Goal: Task Accomplishment & Management: Use online tool/utility

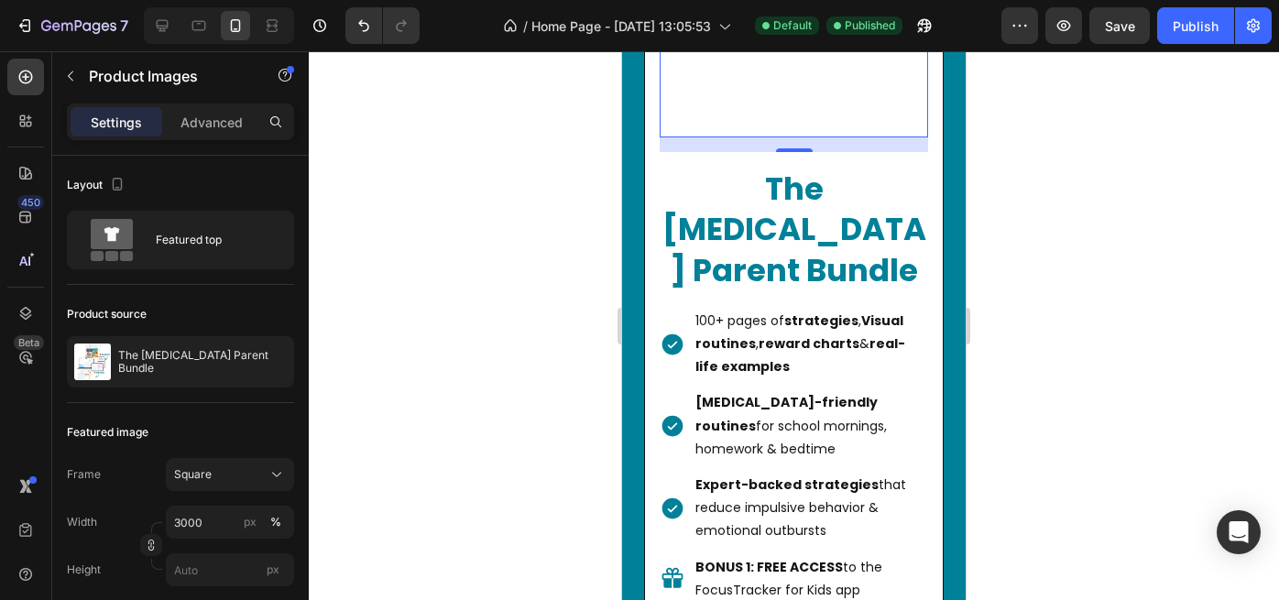
scroll to position [1028, 0]
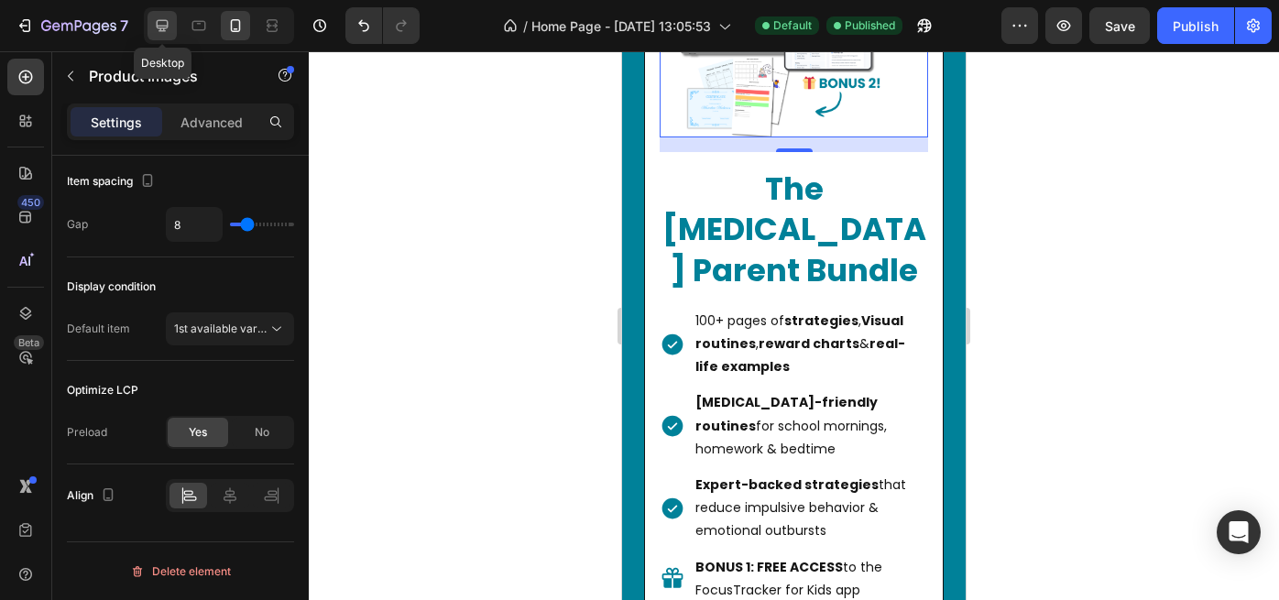
click at [162, 25] on icon at bounding box center [163, 26] width 12 height 12
type input "100"
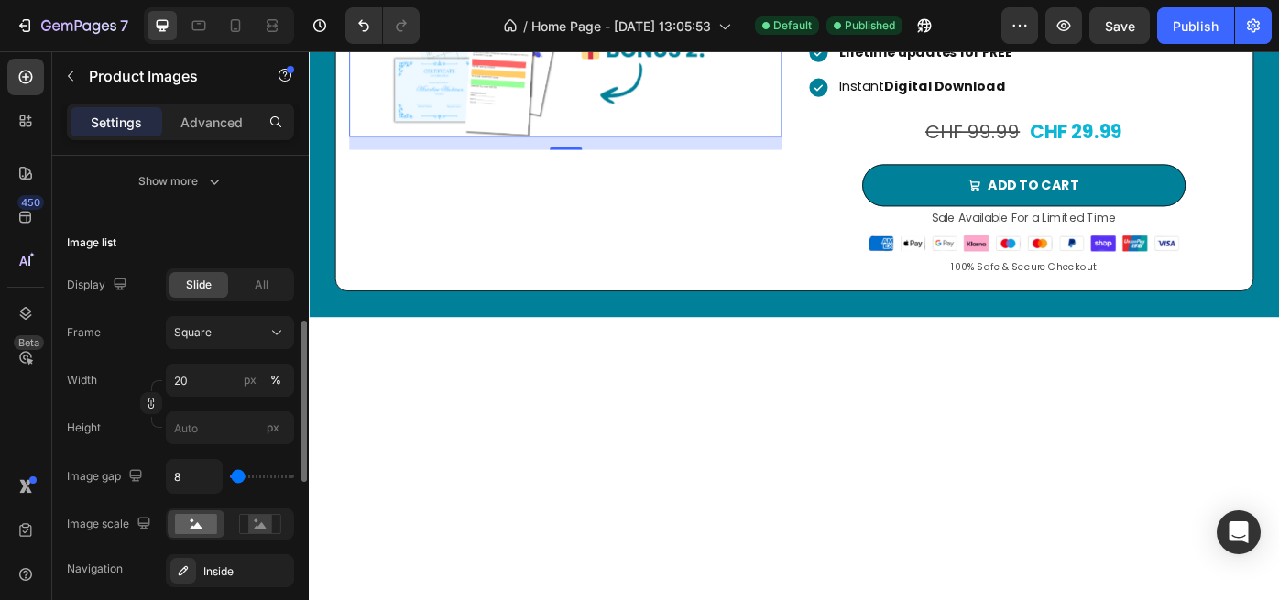
scroll to position [521, 0]
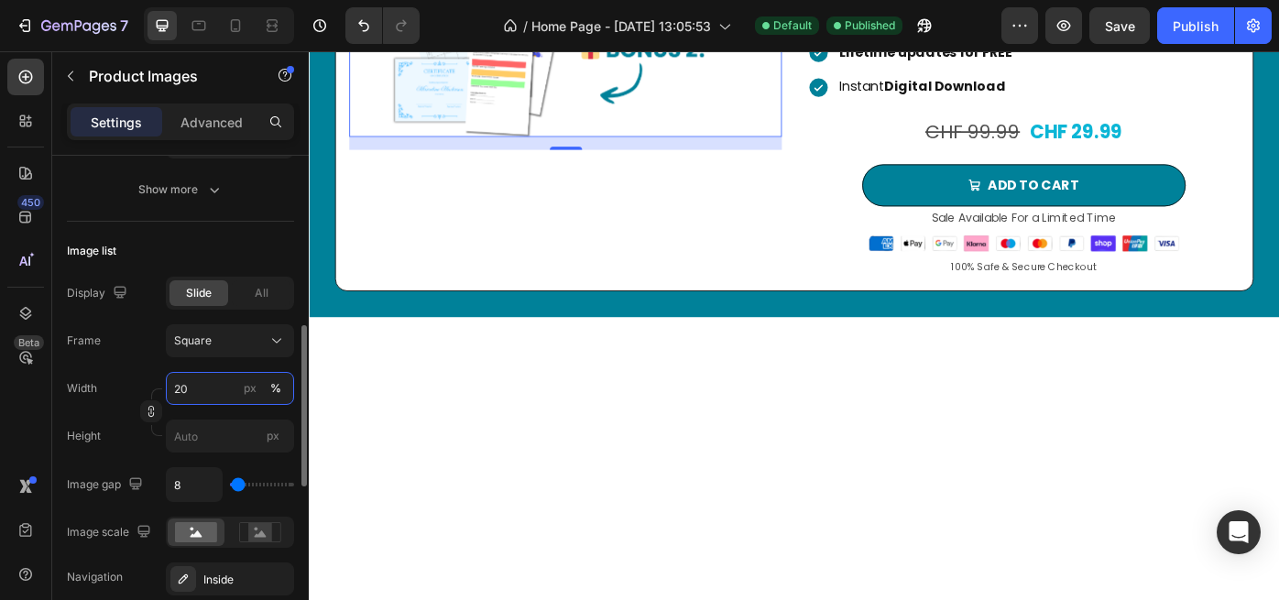
click at [227, 393] on input "20" at bounding box center [230, 388] width 128 height 33
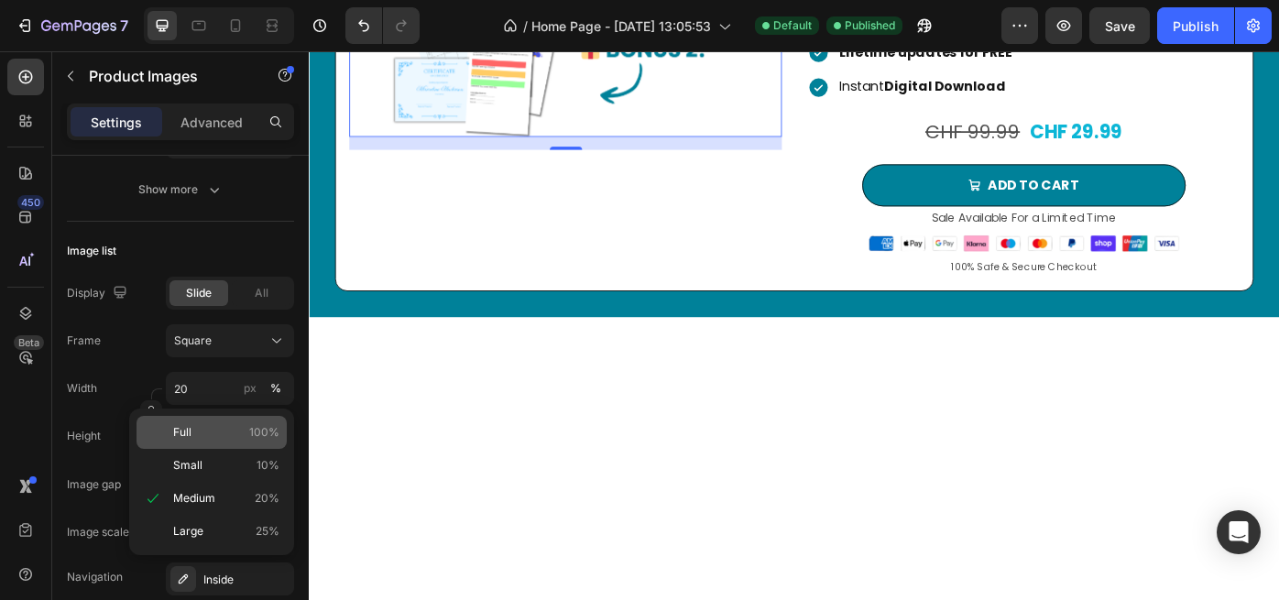
click at [211, 436] on p "Full 100%" at bounding box center [226, 432] width 106 height 16
type input "100"
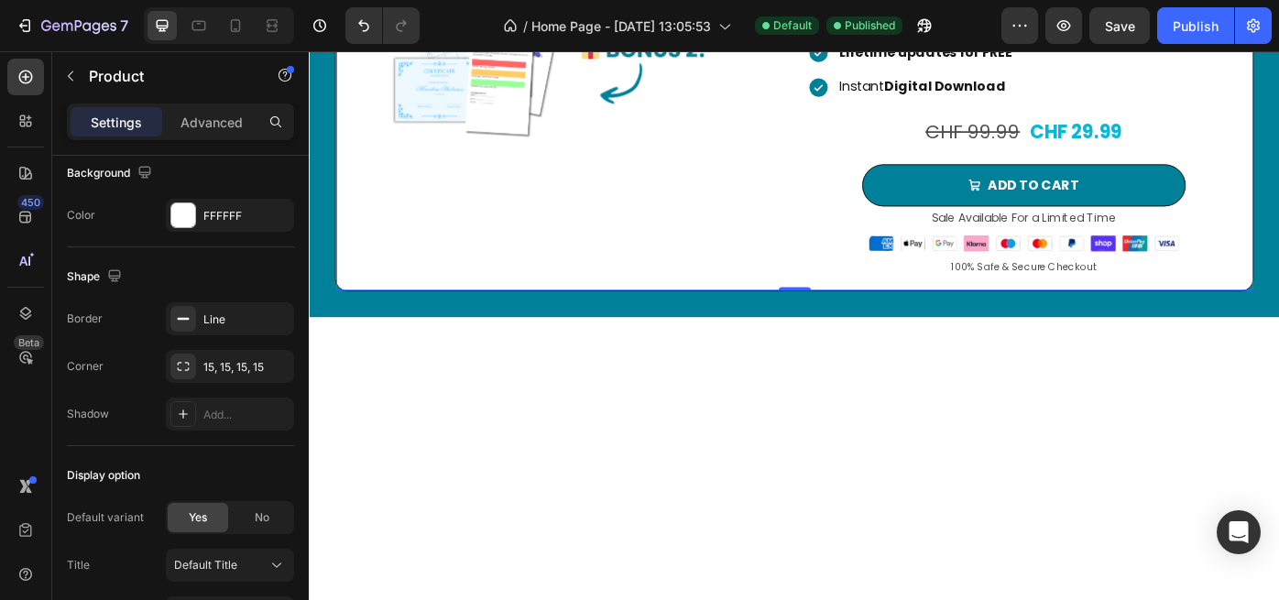
scroll to position [0, 0]
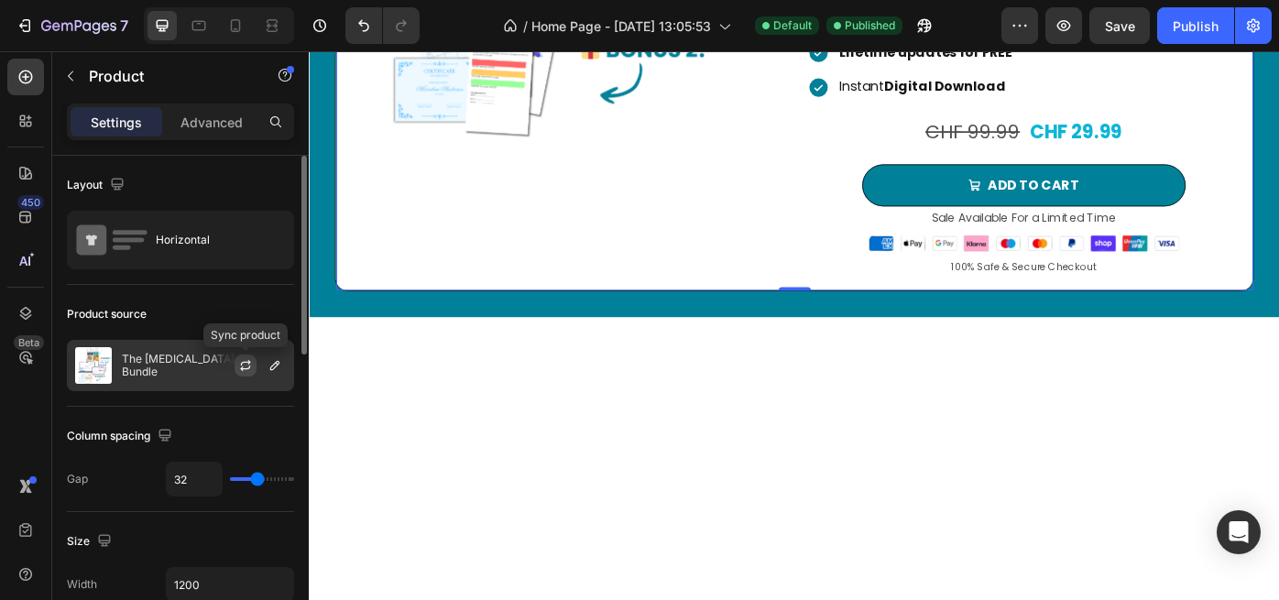
click at [248, 368] on icon "button" at bounding box center [245, 368] width 10 height 5
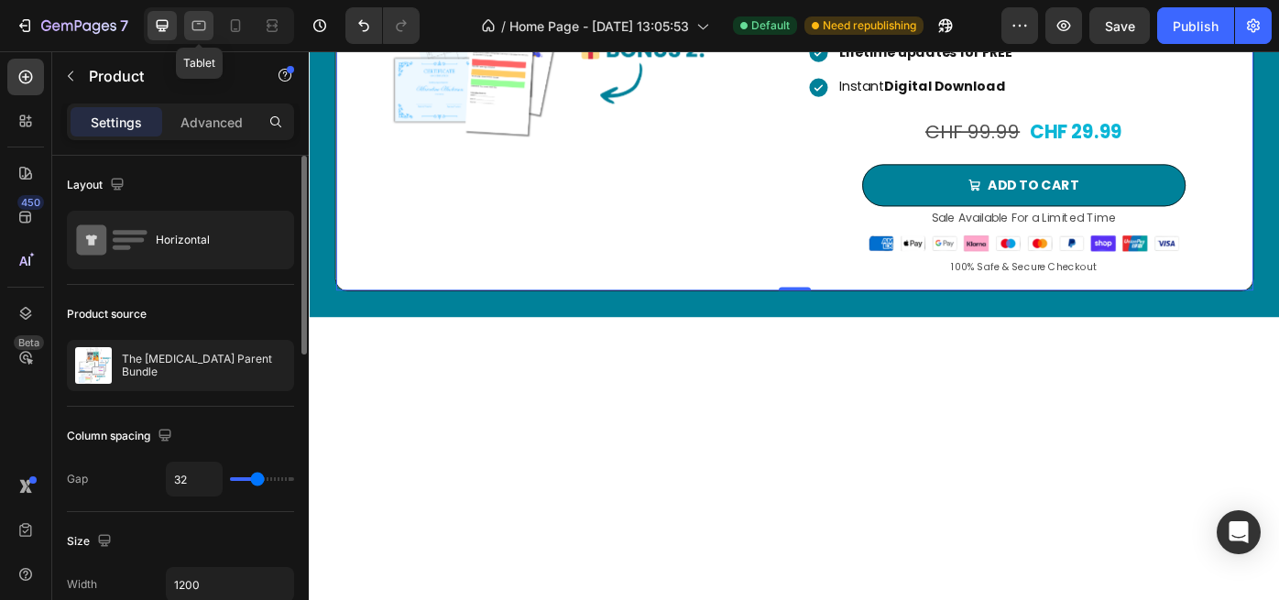
click at [199, 19] on icon at bounding box center [199, 25] width 18 height 18
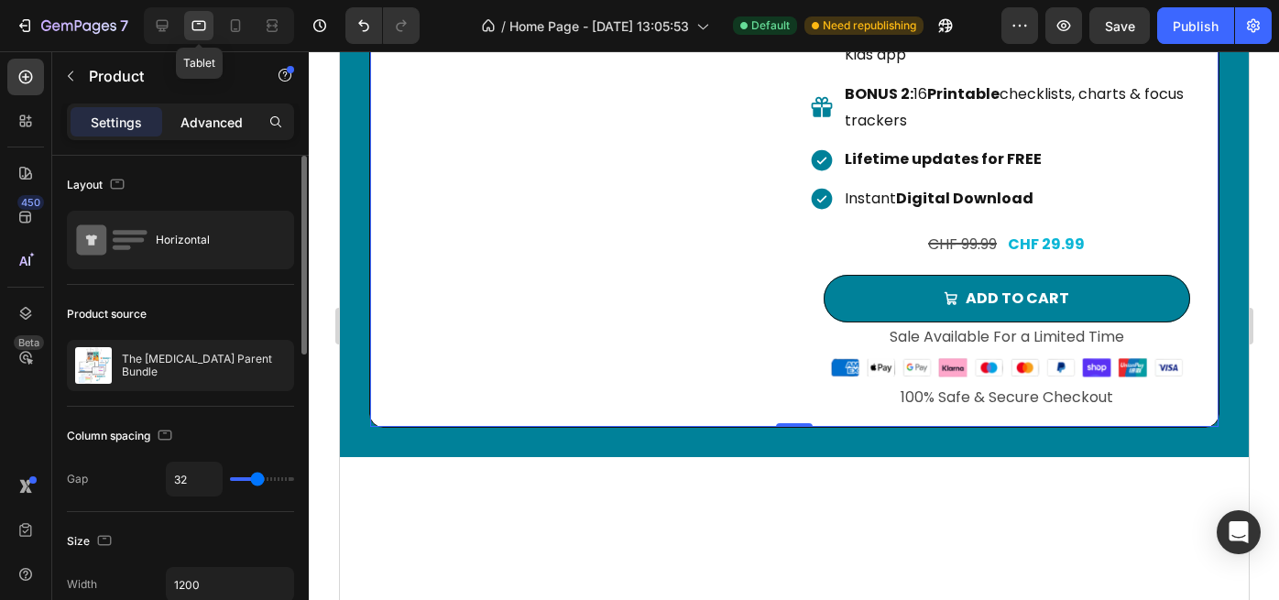
scroll to position [3176, 0]
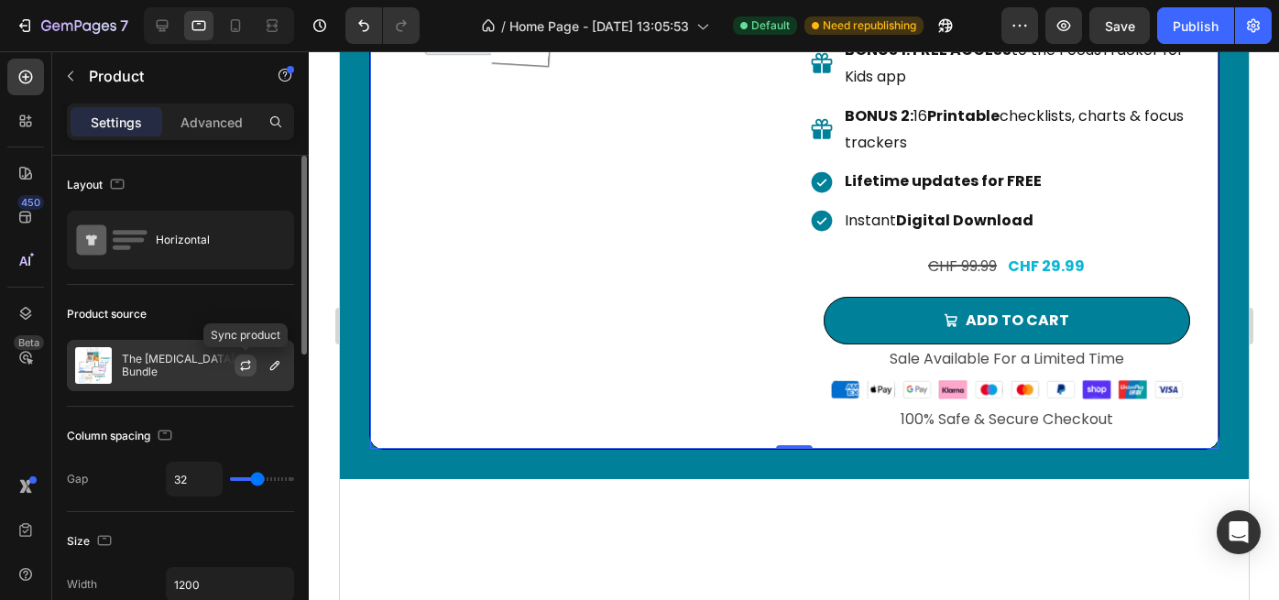
click at [248, 371] on icon "button" at bounding box center [245, 365] width 15 height 15
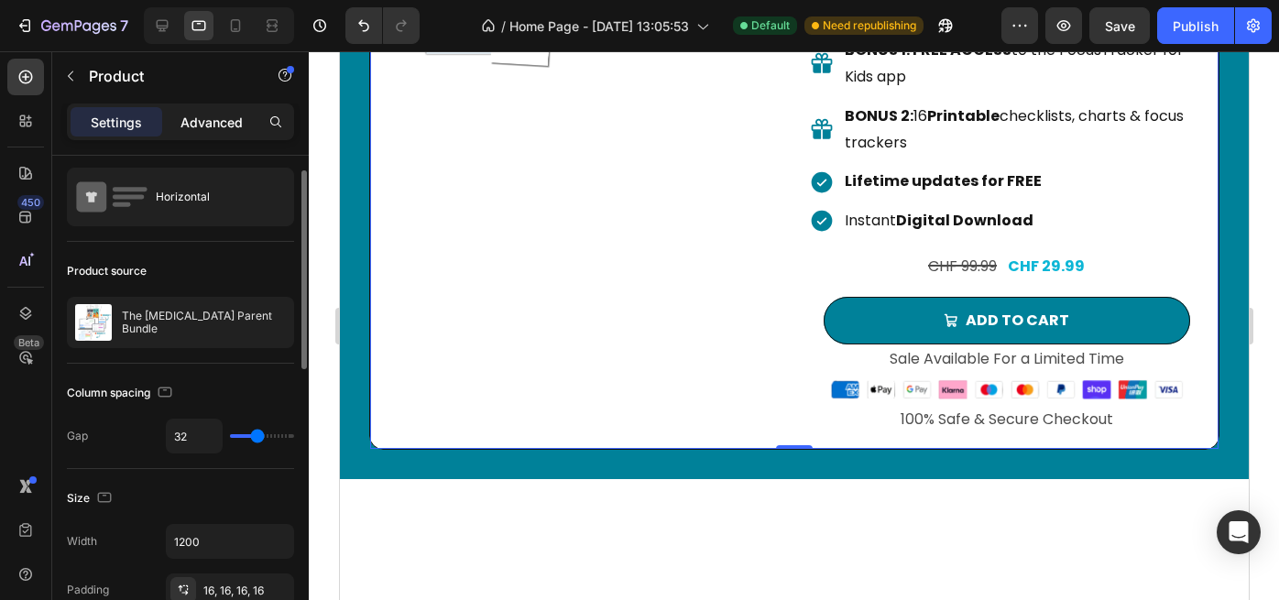
scroll to position [49, 0]
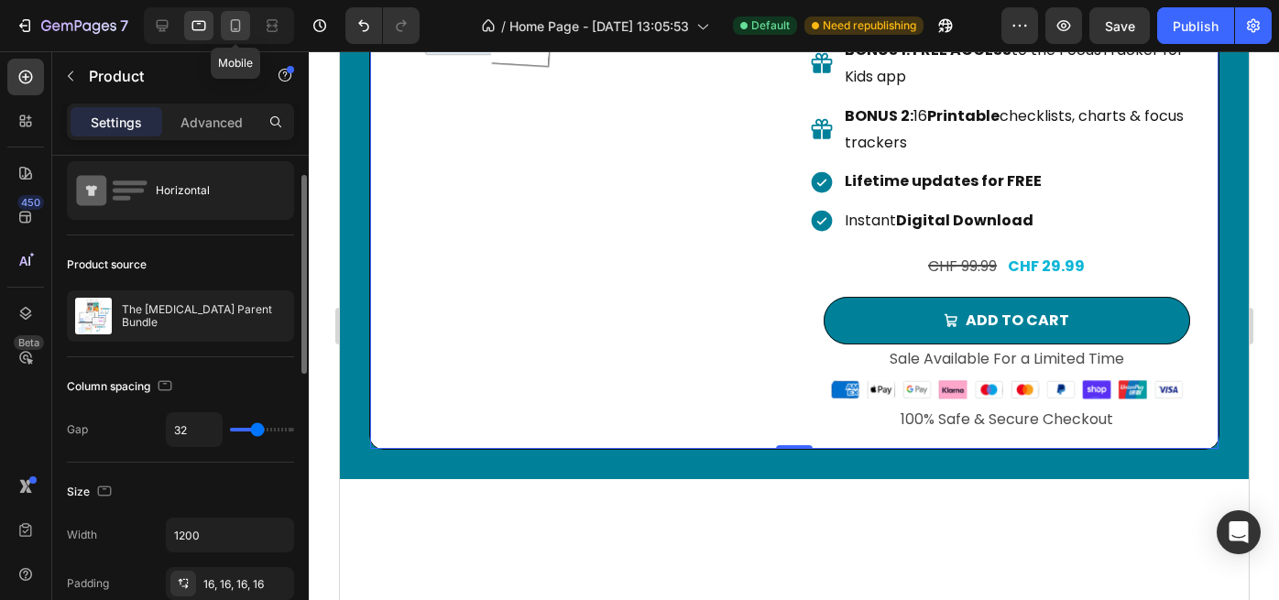
click at [237, 32] on icon at bounding box center [235, 25] width 18 height 18
type input "16"
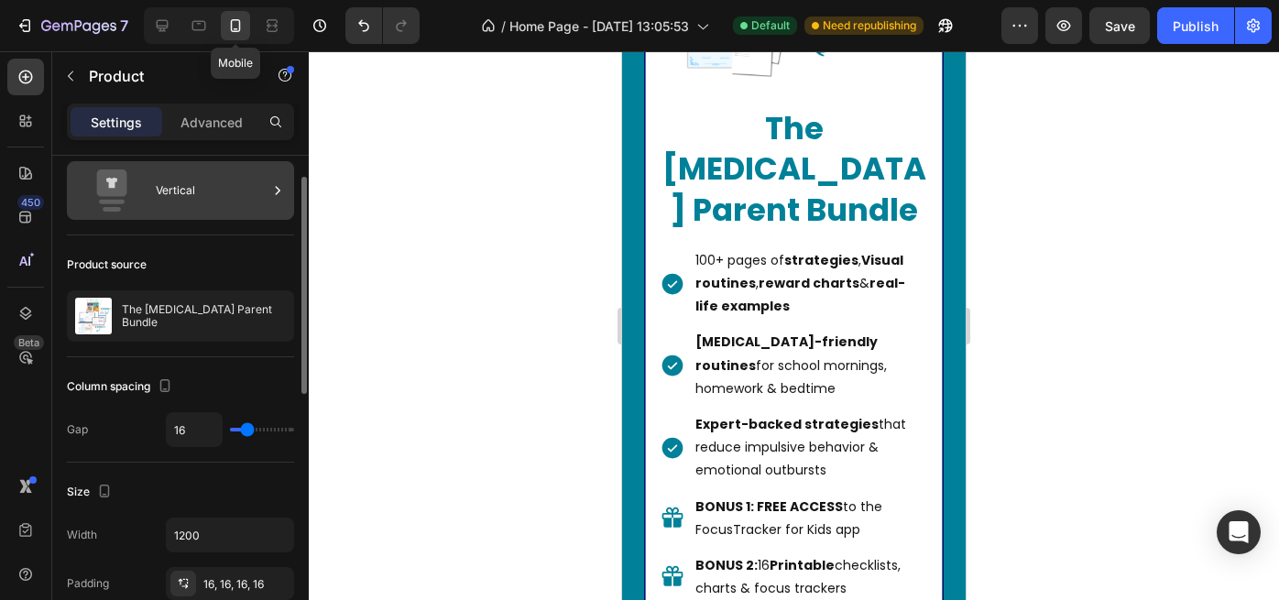
scroll to position [3154, 0]
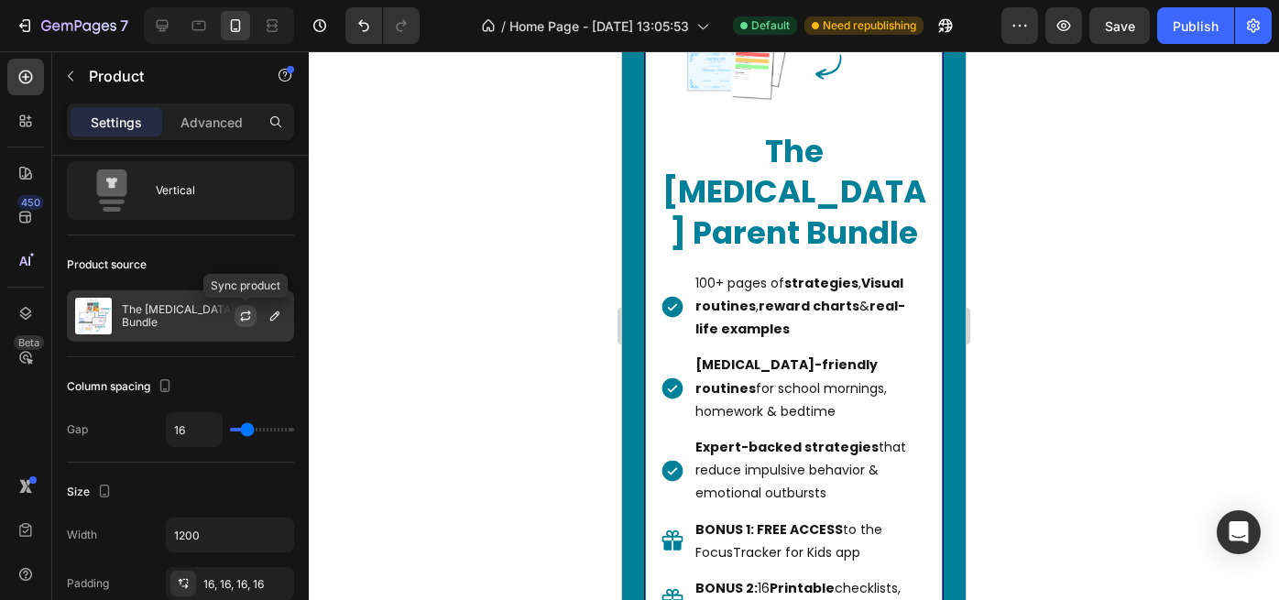
click at [247, 314] on icon "button" at bounding box center [246, 313] width 10 height 5
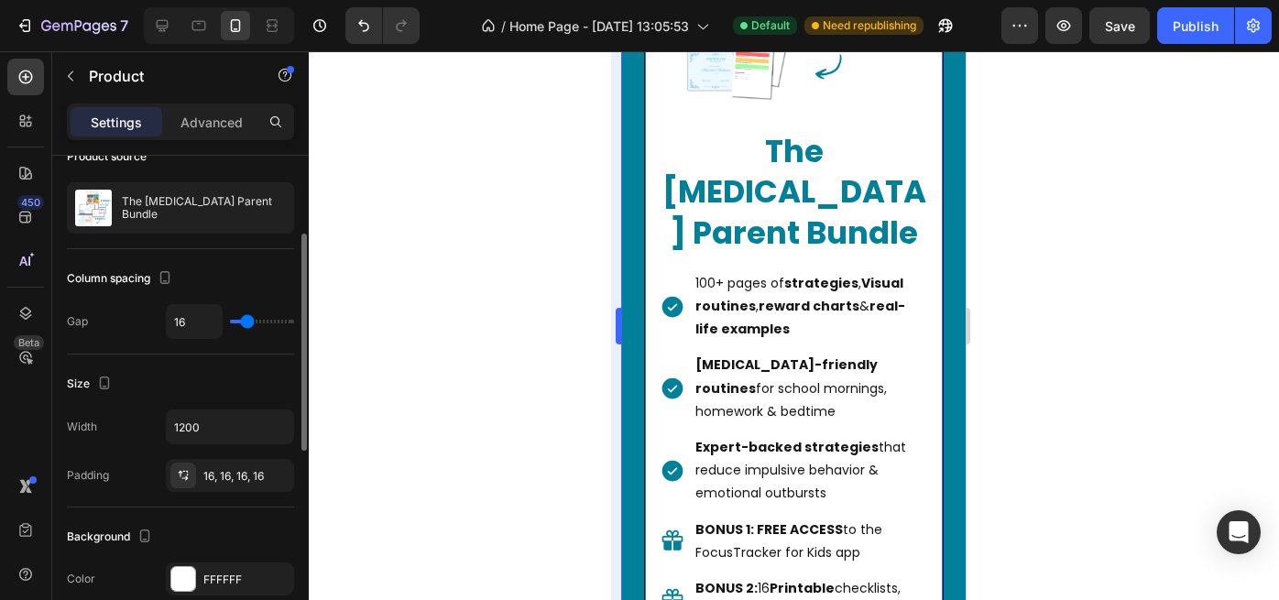
scroll to position [172, 0]
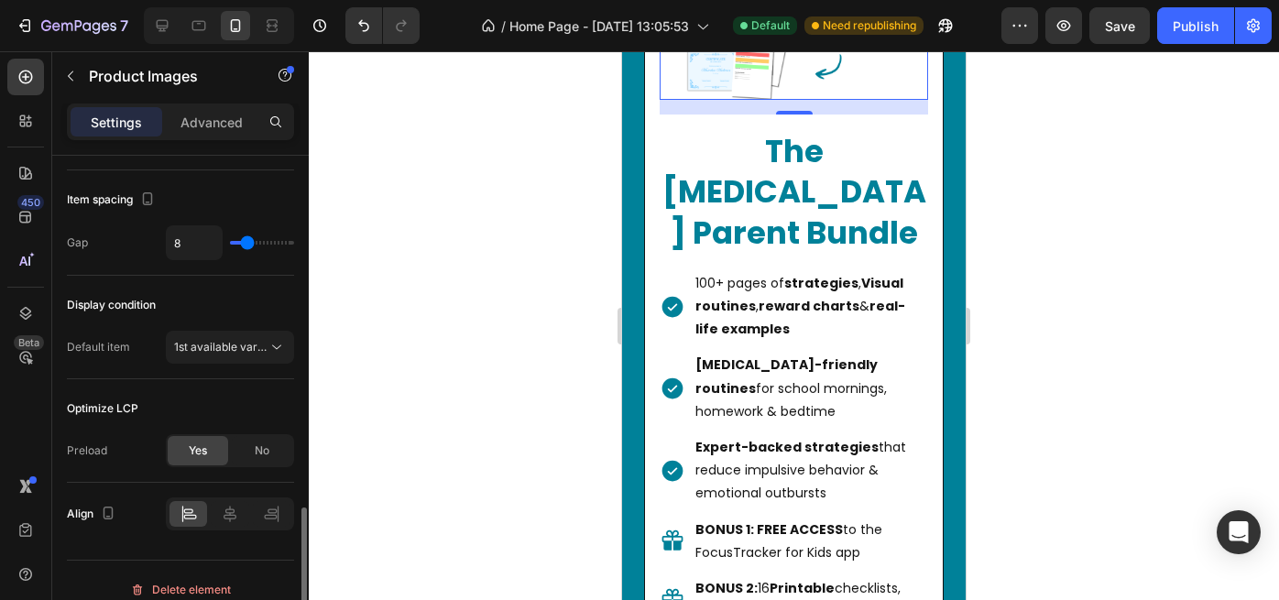
scroll to position [1028, 0]
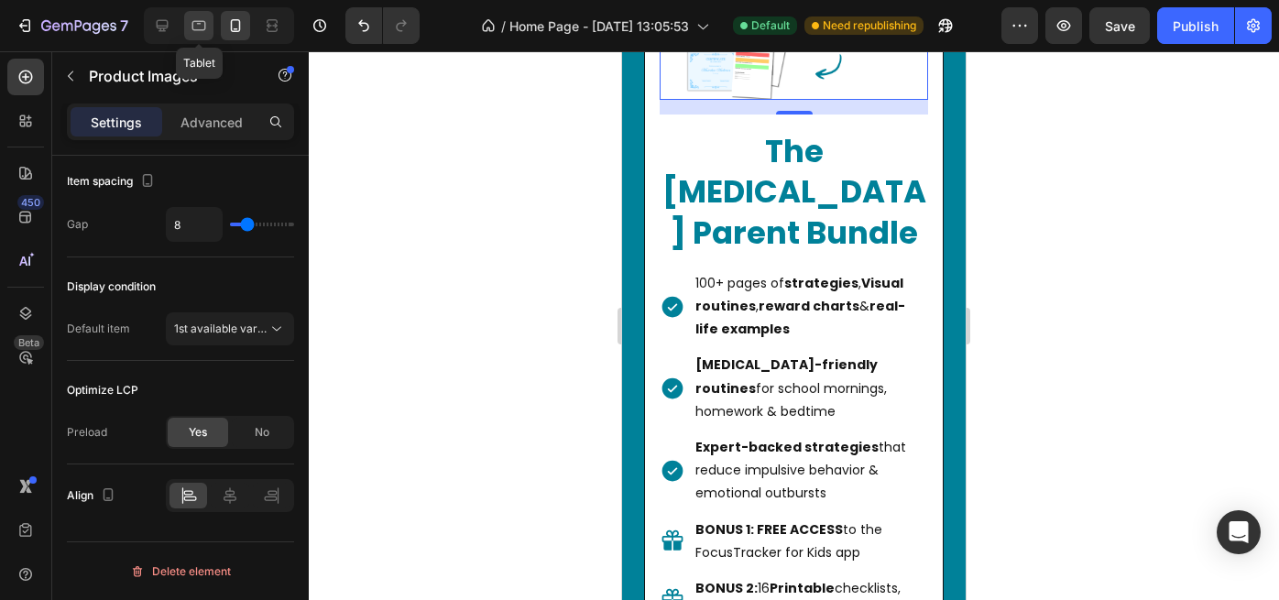
click at [193, 27] on icon at bounding box center [199, 25] width 18 height 18
type input "100"
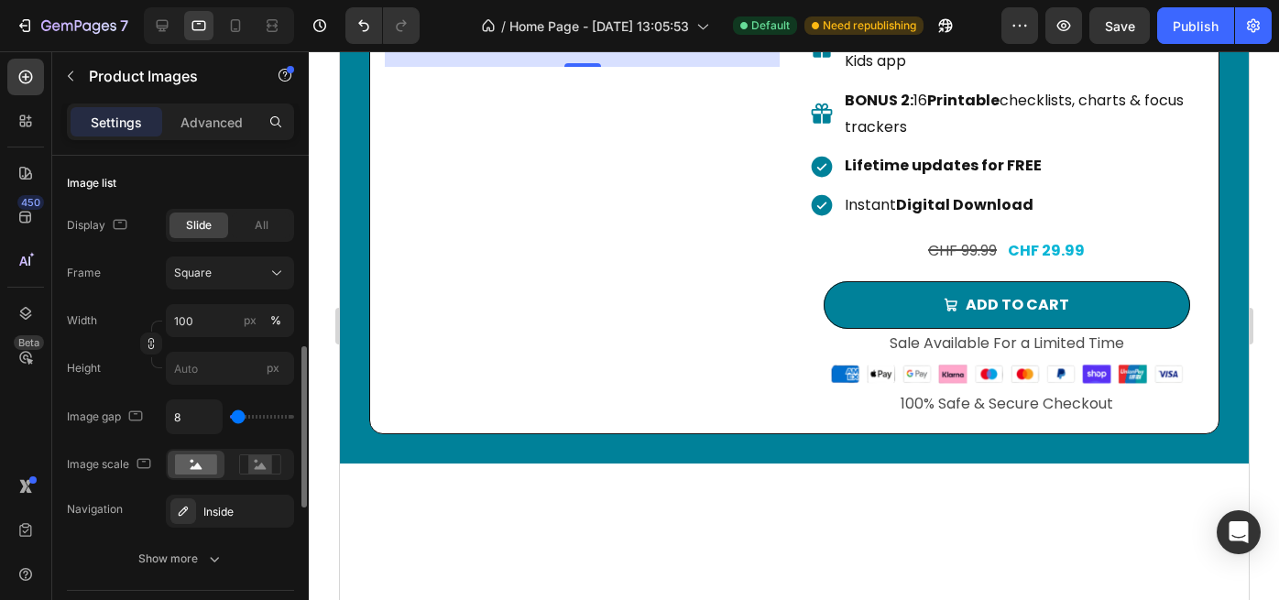
scroll to position [581, 0]
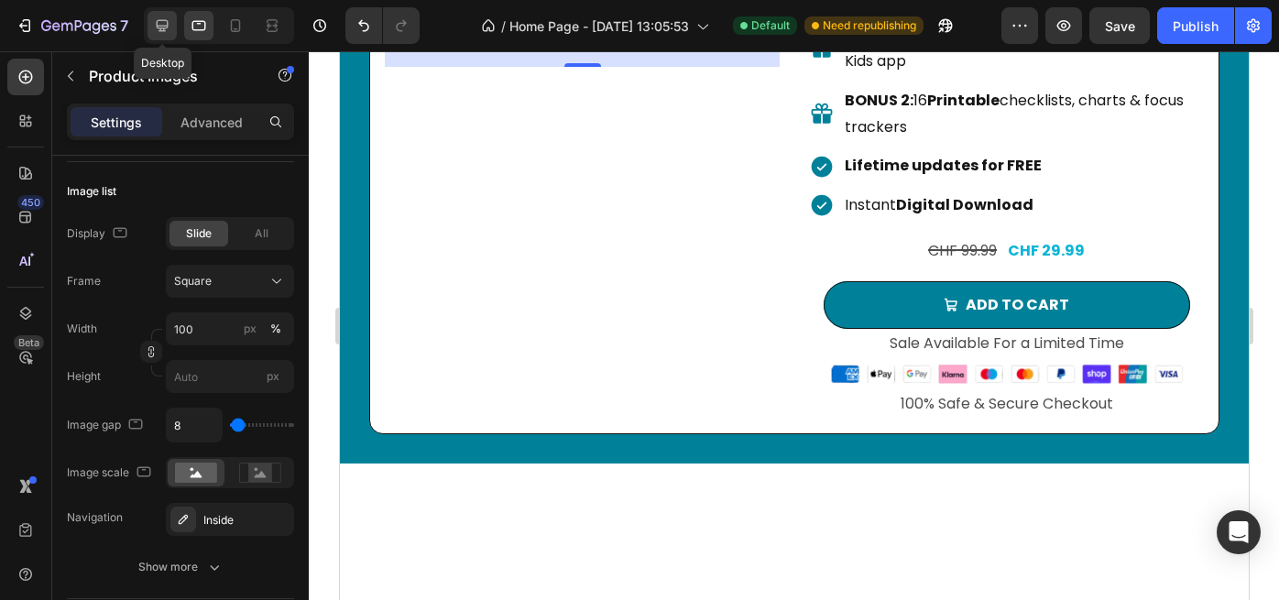
click at [165, 33] on icon at bounding box center [162, 25] width 18 height 18
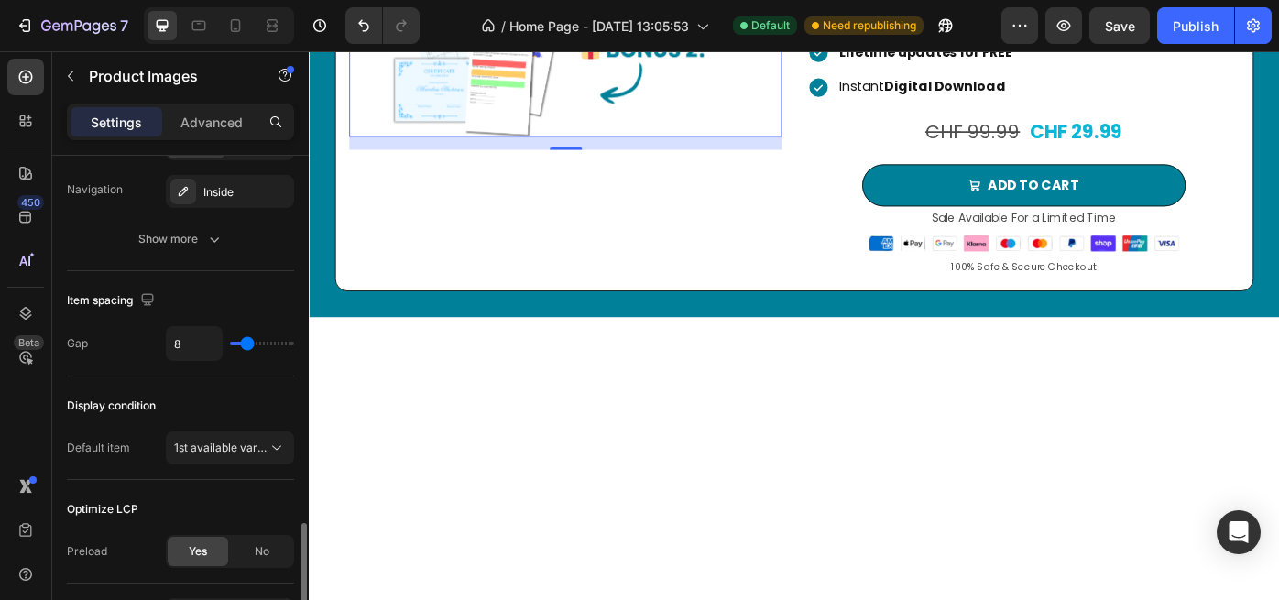
scroll to position [1028, 0]
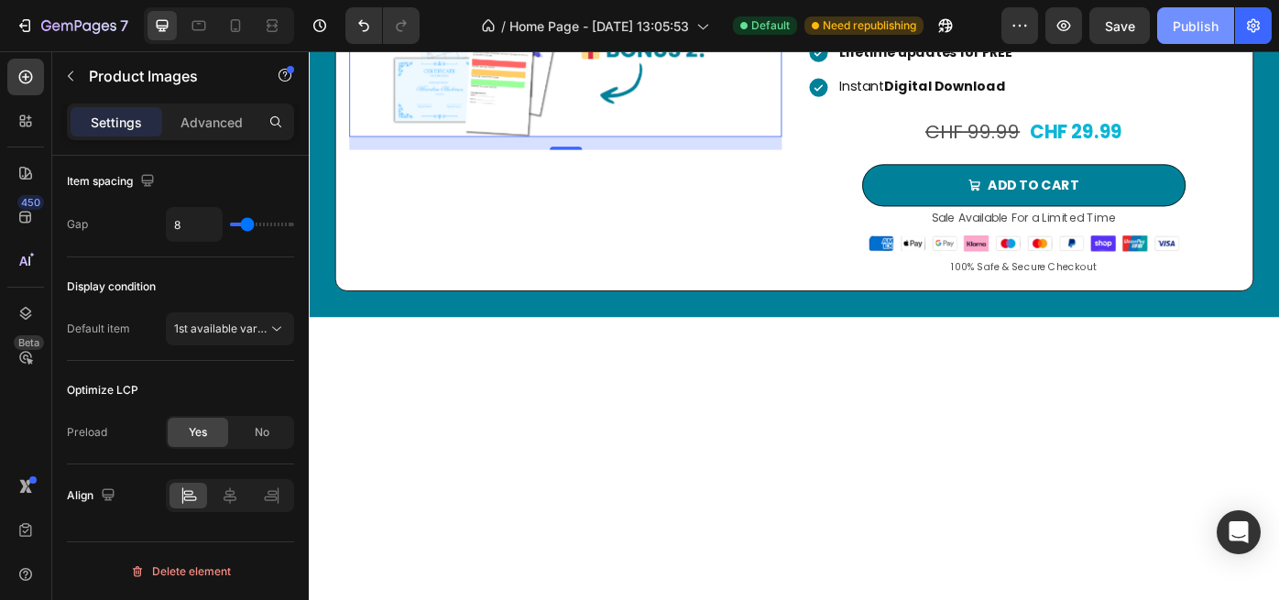
click at [1190, 31] on div "Publish" at bounding box center [1196, 25] width 46 height 19
